Goal: Task Accomplishment & Management: Manage account settings

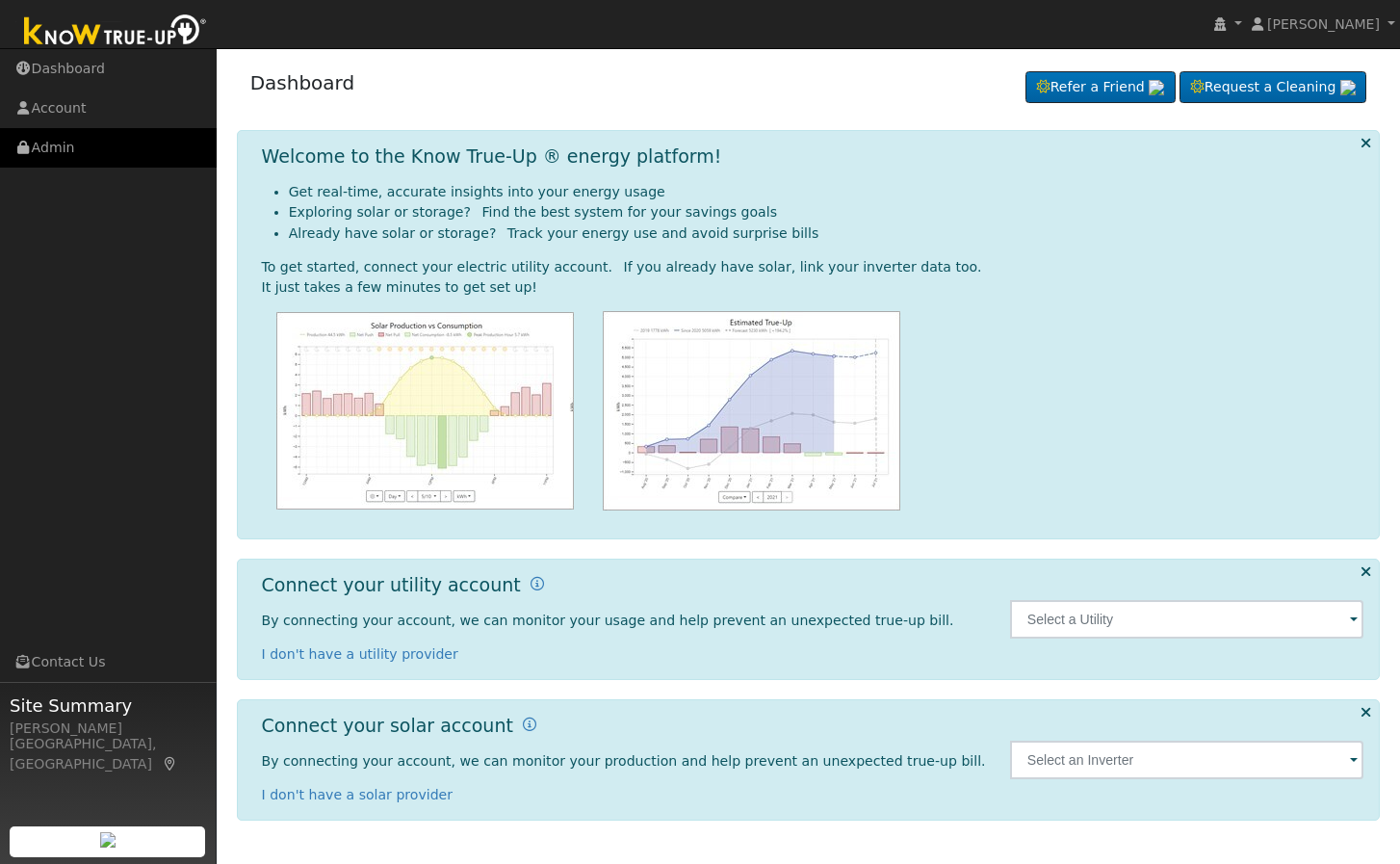
click at [86, 155] on link "Admin" at bounding box center [108, 148] width 216 height 39
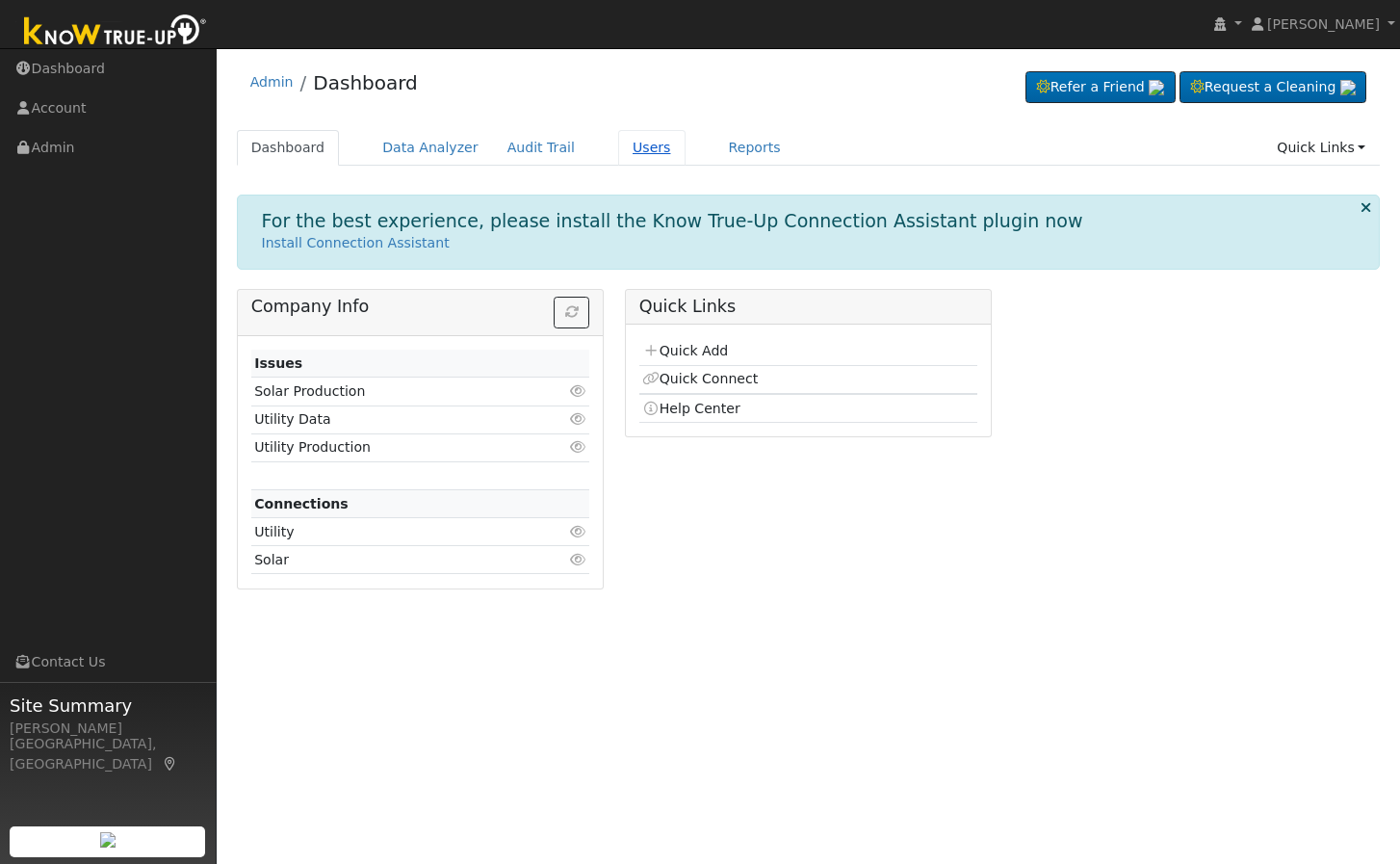
click at [626, 149] on link "Users" at bounding box center [652, 148] width 67 height 36
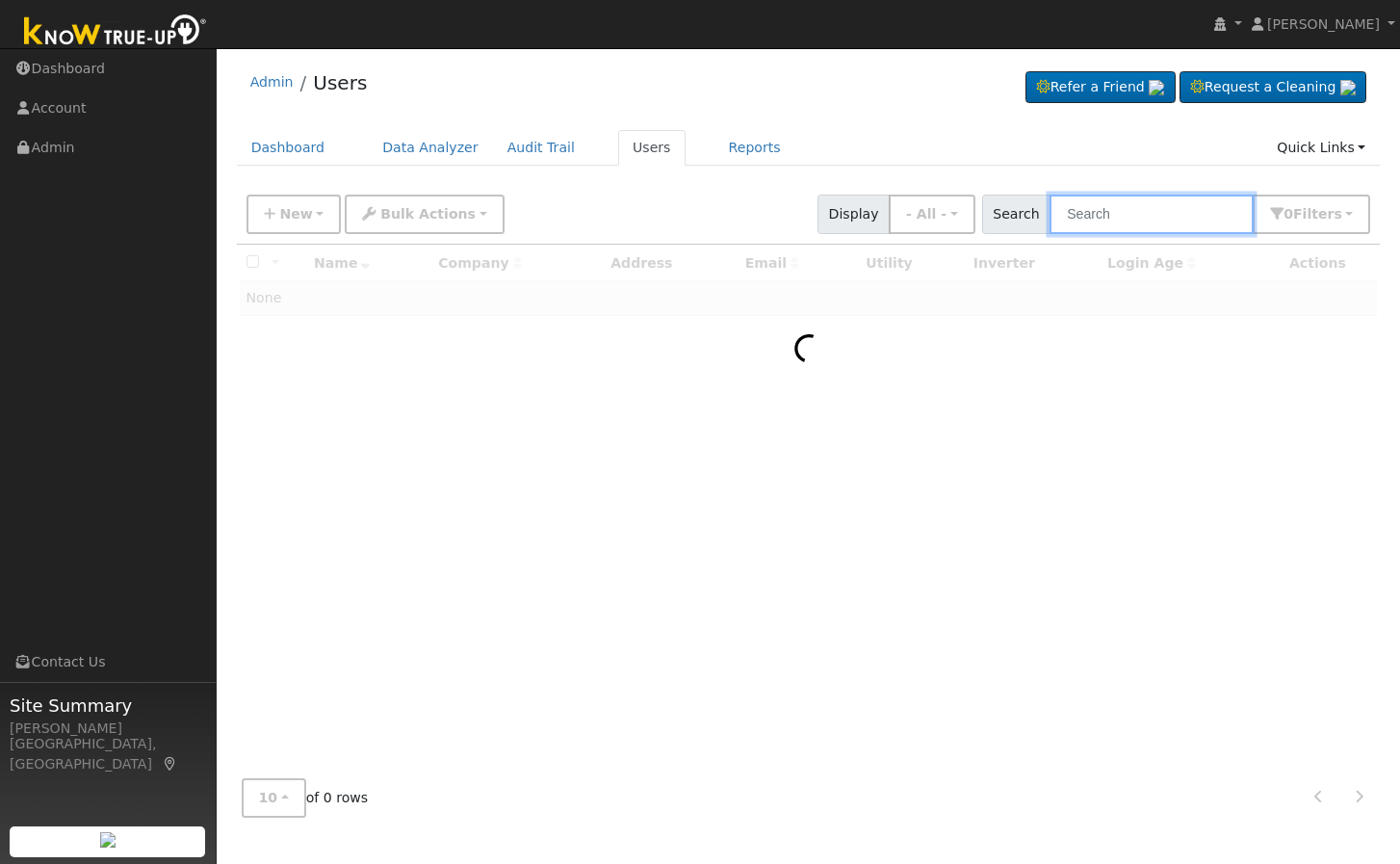
click at [1133, 203] on input "text" at bounding box center [1151, 214] width 204 height 39
paste input "[EMAIL_ADDRESS][DOMAIN_NAME]"
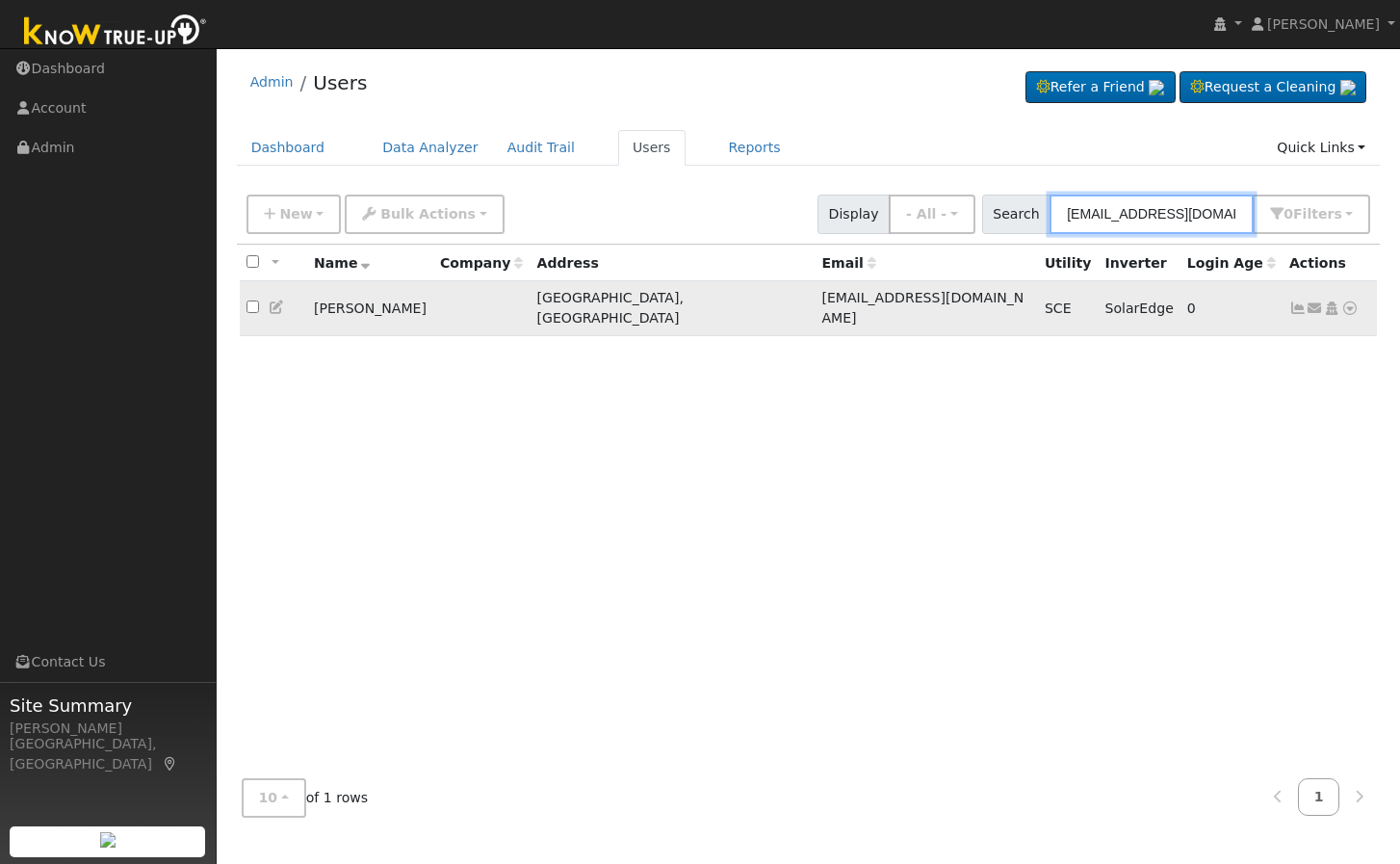
type input "[EMAIL_ADDRESS][DOMAIN_NAME]"
click at [396, 297] on td "[PERSON_NAME]" at bounding box center [370, 309] width 126 height 55
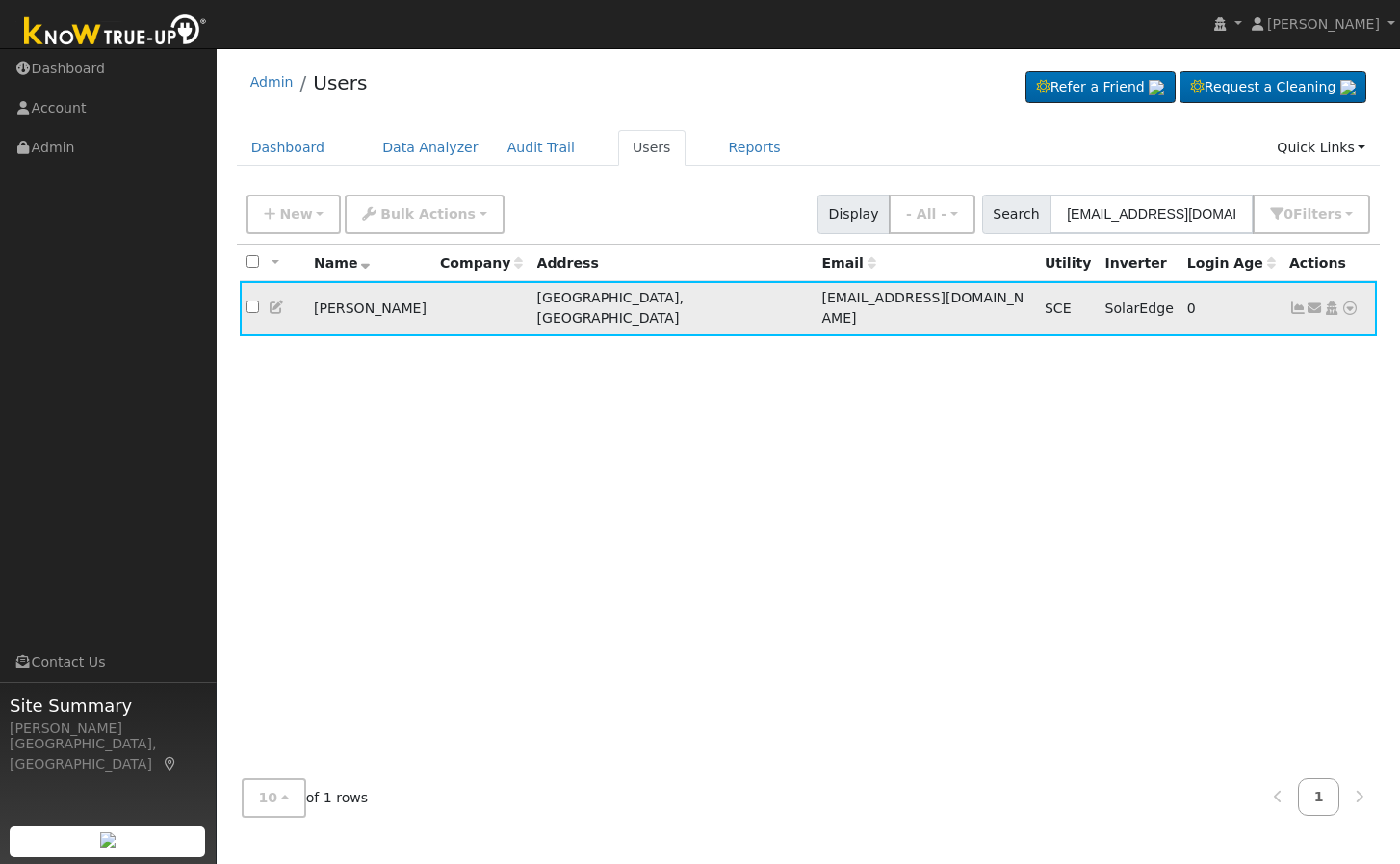
drag, startPoint x: 396, startPoint y: 297, endPoint x: 340, endPoint y: 305, distance: 56.6
click at [340, 305] on td "[PERSON_NAME]" at bounding box center [370, 309] width 126 height 55
drag, startPoint x: 350, startPoint y: 305, endPoint x: 435, endPoint y: 316, distance: 85.7
click at [433, 316] on td "[PERSON_NAME]" at bounding box center [370, 309] width 126 height 55
copy td "Candelario Cortez"
